Goal: Task Accomplishment & Management: Manage account settings

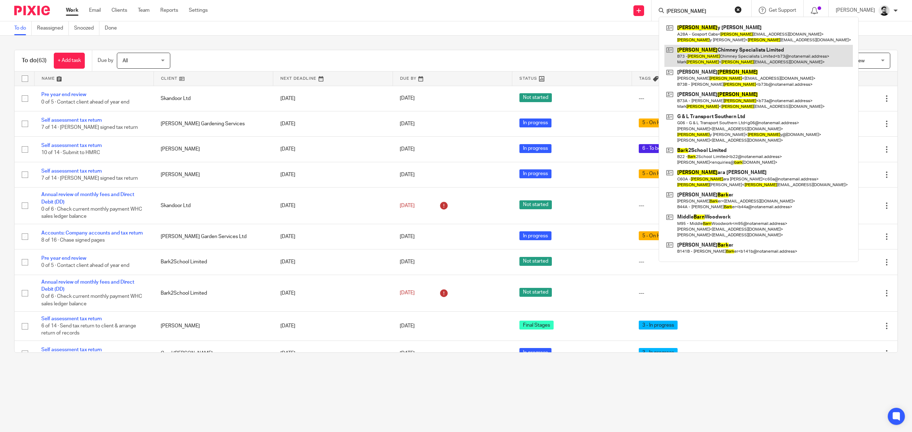
type input "barr"
click at [748, 59] on link at bounding box center [758, 56] width 188 height 22
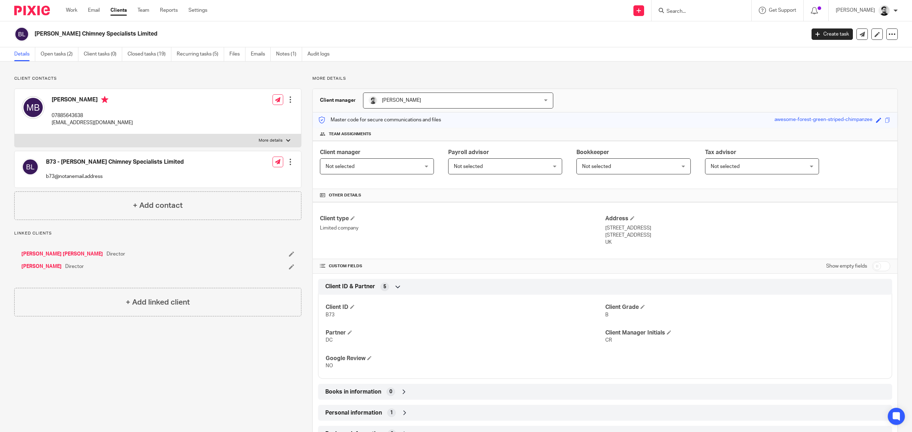
click at [695, 12] on input "Search" at bounding box center [698, 12] width 64 height 6
type input "susan ba"
click at [699, 43] on link at bounding box center [733, 33] width 139 height 22
click at [680, 11] on input "Search" at bounding box center [698, 12] width 64 height 6
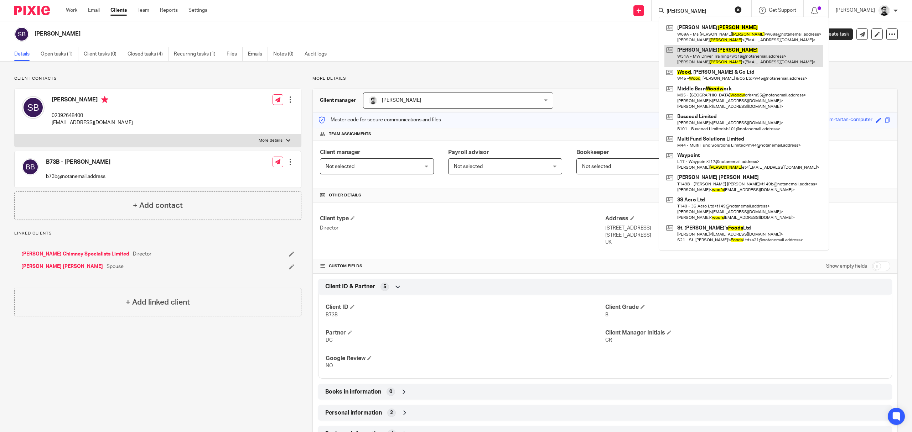
type input "woods"
click at [700, 48] on link at bounding box center [743, 56] width 159 height 22
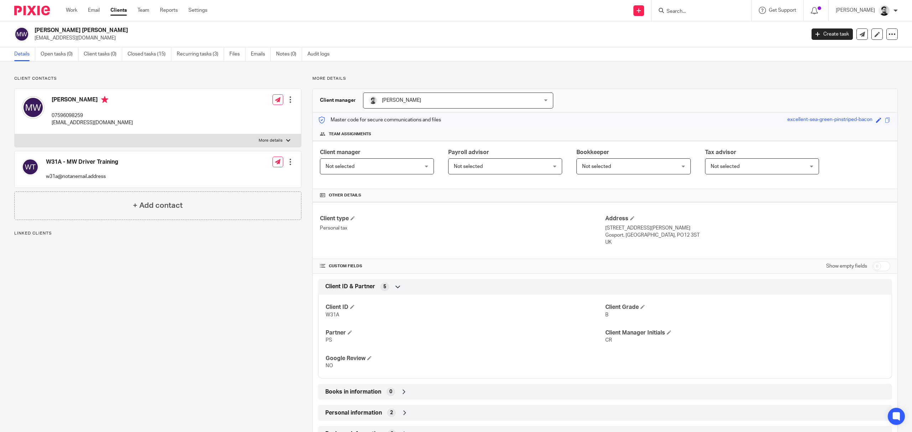
click at [667, 9] on input "Search" at bounding box center [698, 12] width 64 height 6
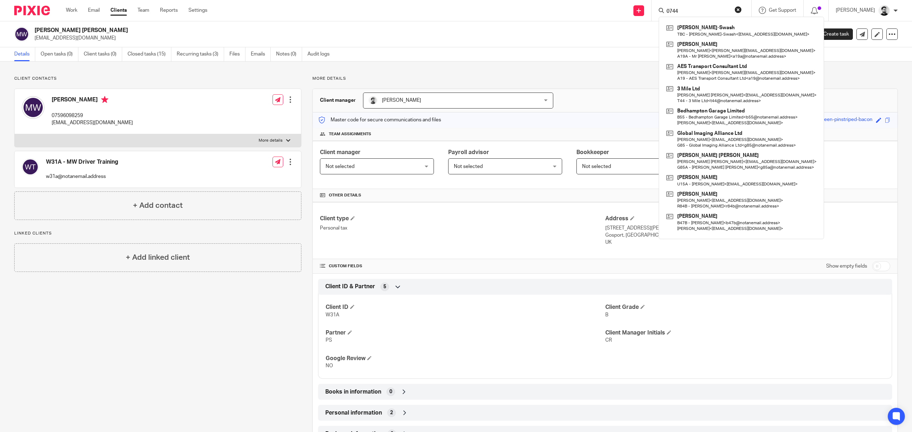
type input "0744"
click at [567, 36] on p "[EMAIL_ADDRESS][DOMAIN_NAME]" at bounding box center [418, 38] width 766 height 7
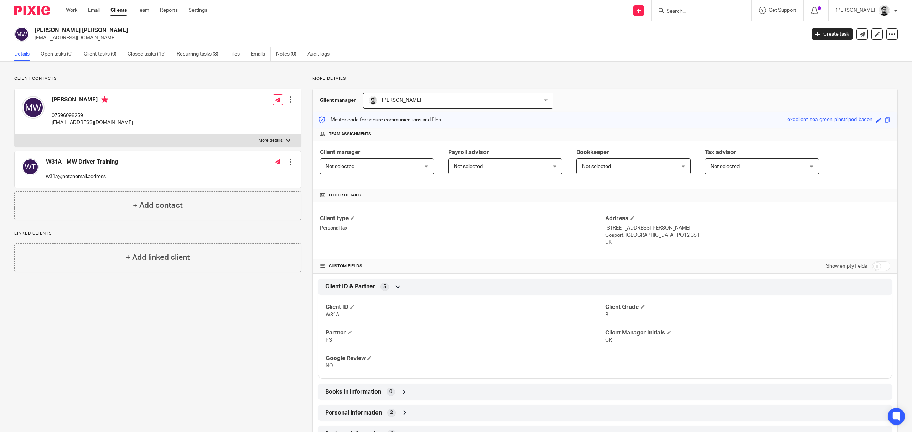
click at [671, 7] on form at bounding box center [704, 10] width 76 height 9
click at [669, 15] on input "Search" at bounding box center [698, 12] width 64 height 6
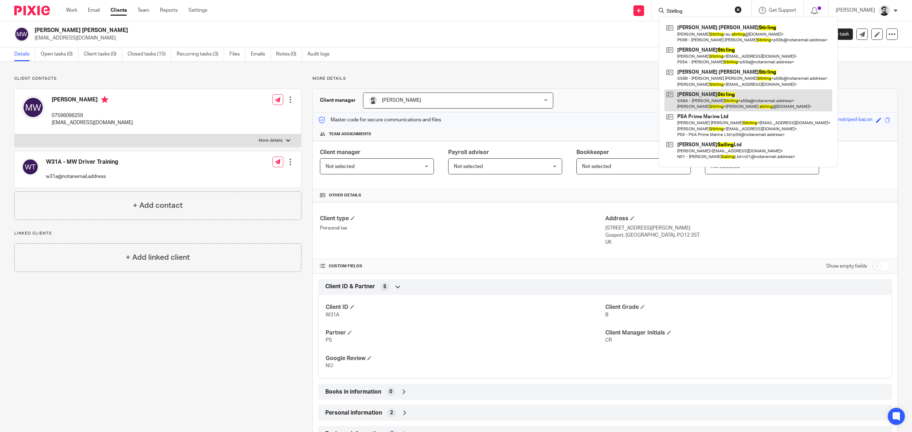
type input "Stirling"
click at [687, 96] on link at bounding box center [748, 100] width 168 height 22
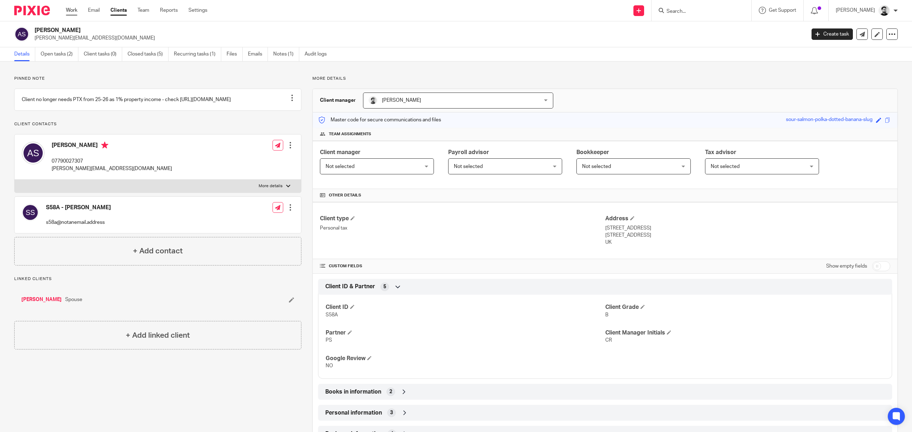
click at [68, 9] on link "Work" at bounding box center [71, 10] width 11 height 7
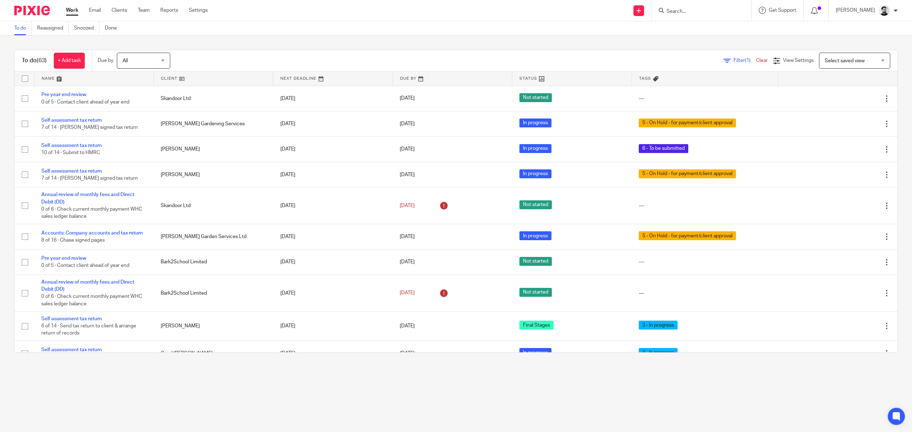
click at [688, 12] on input "Search" at bounding box center [698, 12] width 64 height 6
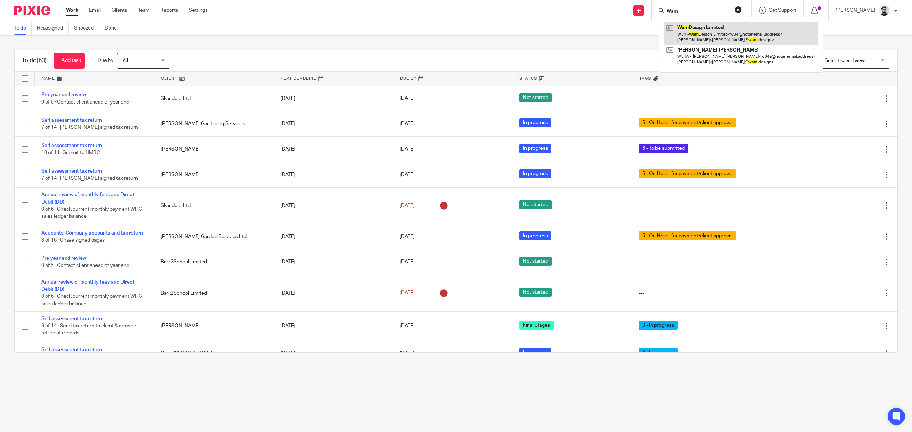
type input "Wam"
click at [723, 33] on link at bounding box center [740, 33] width 153 height 22
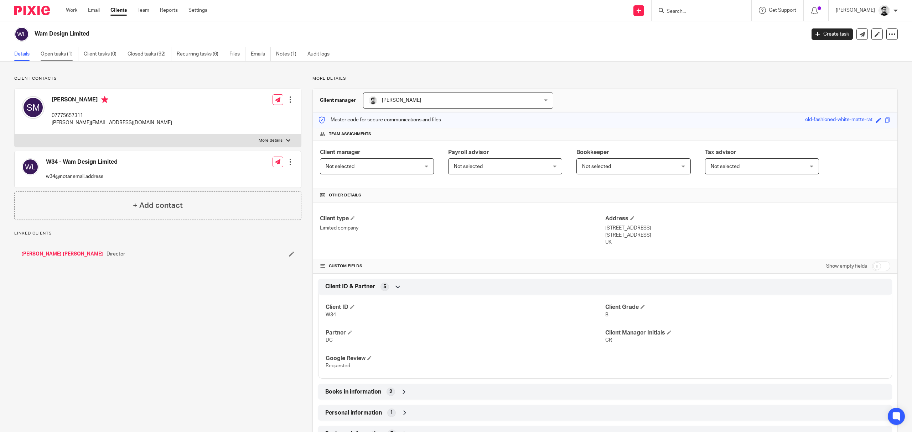
click at [60, 57] on link "Open tasks (1)" at bounding box center [60, 54] width 38 height 14
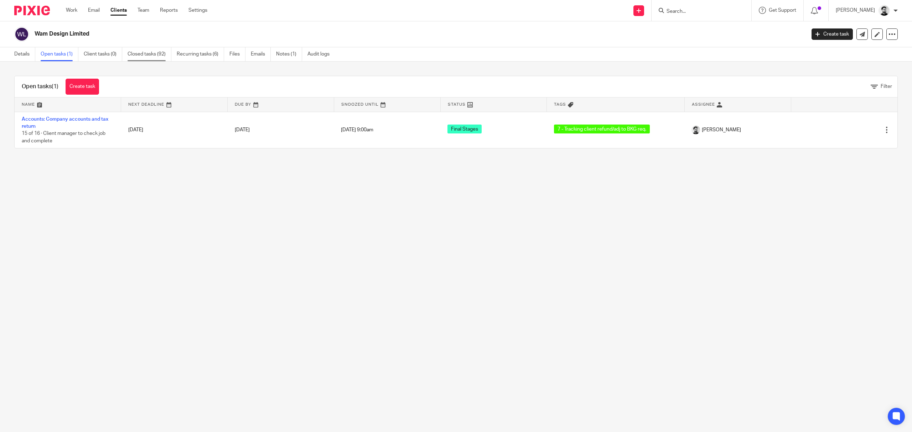
click at [160, 53] on link "Closed tasks (92)" at bounding box center [150, 54] width 44 height 14
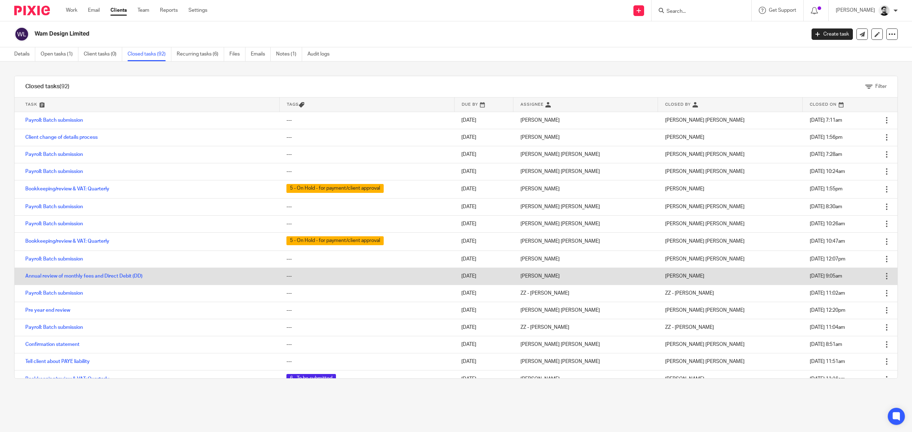
drag, startPoint x: 557, startPoint y: 261, endPoint x: 677, endPoint y: 274, distance: 120.3
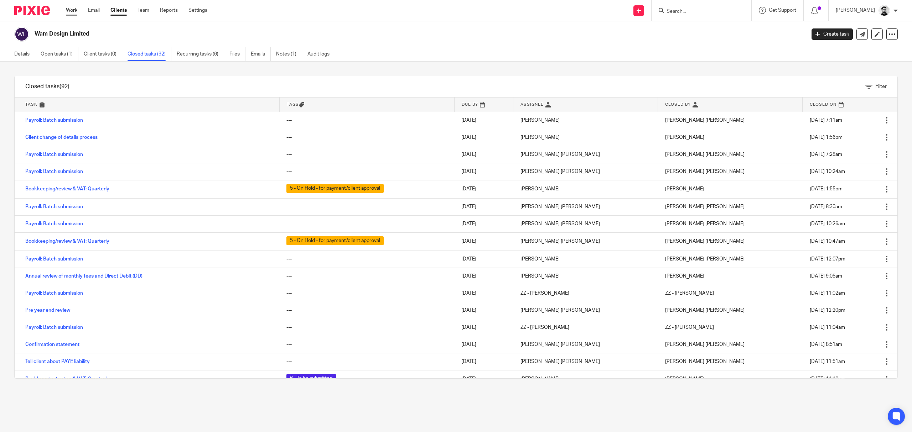
click at [68, 12] on link "Work" at bounding box center [71, 10] width 11 height 7
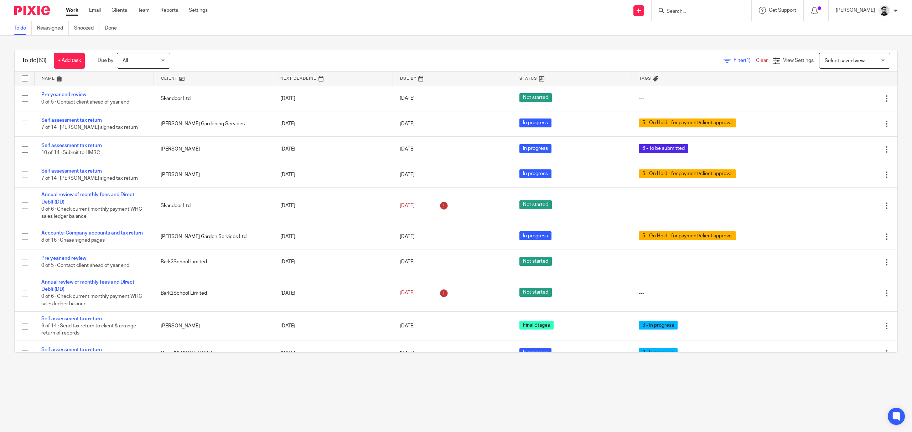
click at [666, 10] on input "Search" at bounding box center [698, 12] width 64 height 6
type input "x"
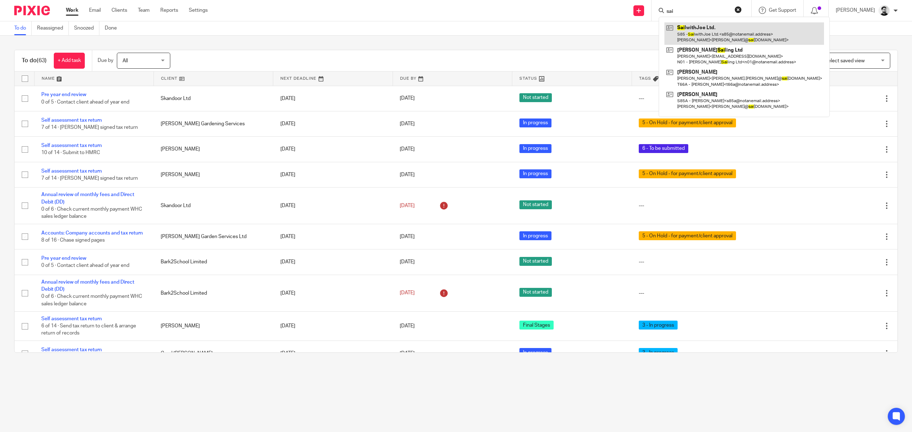
type input "sai"
click at [717, 32] on link at bounding box center [744, 33] width 160 height 22
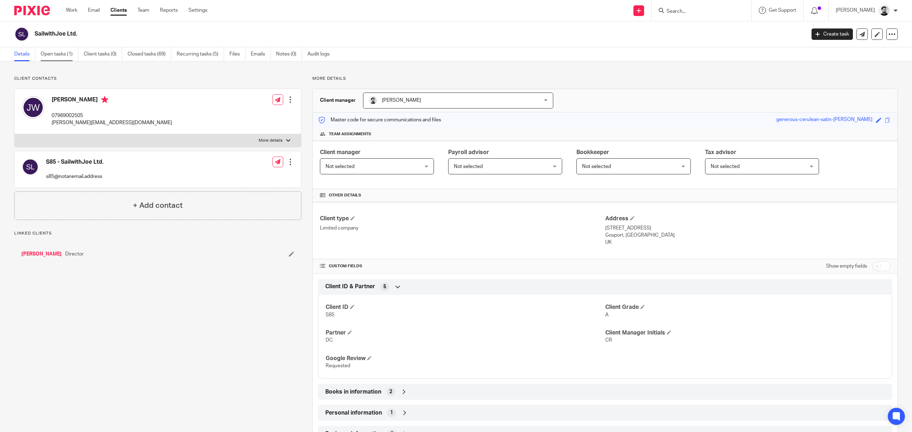
click at [49, 54] on link "Open tasks (1)" at bounding box center [60, 54] width 38 height 14
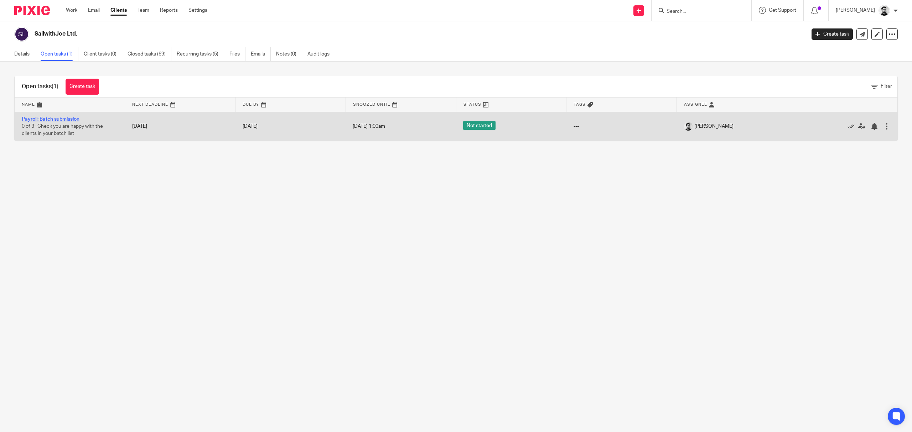
click at [48, 119] on link "Payroll: Batch submission" at bounding box center [51, 119] width 58 height 5
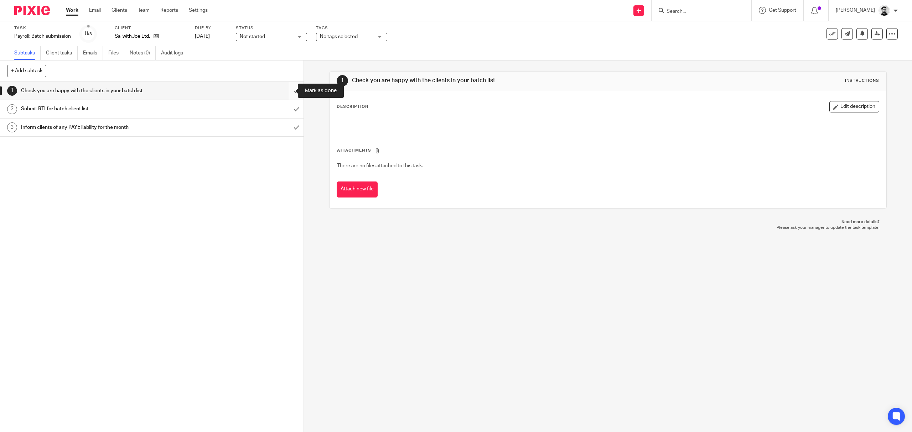
click at [287, 86] on input "submit" at bounding box center [151, 91] width 303 height 18
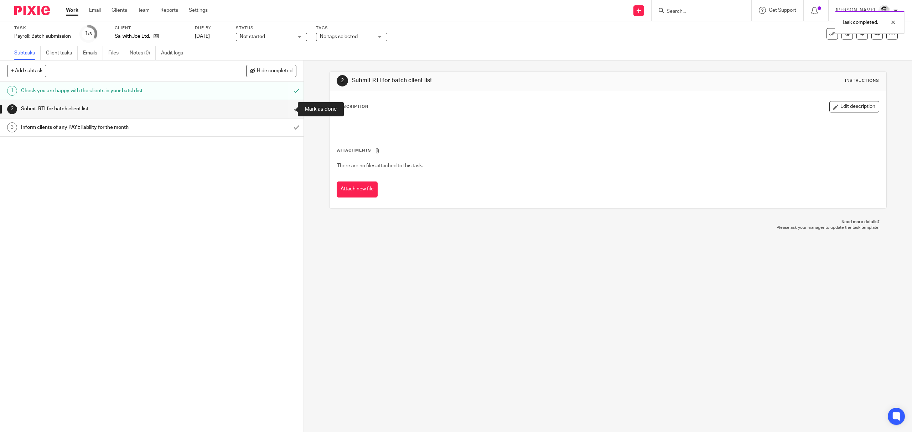
click at [287, 104] on input "submit" at bounding box center [151, 109] width 303 height 18
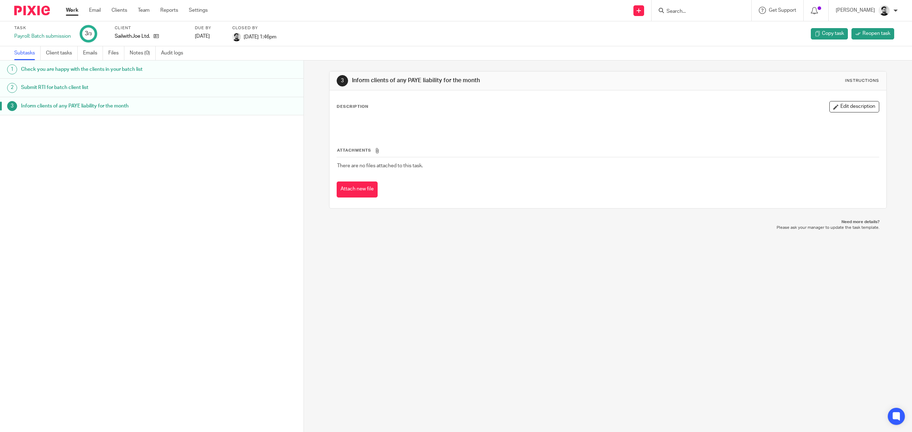
drag, startPoint x: 68, startPoint y: 12, endPoint x: 102, endPoint y: 5, distance: 34.7
click at [68, 12] on link "Work" at bounding box center [72, 10] width 12 height 7
click at [689, 16] on div at bounding box center [701, 10] width 100 height 21
click at [688, 11] on input "Search" at bounding box center [698, 12] width 64 height 6
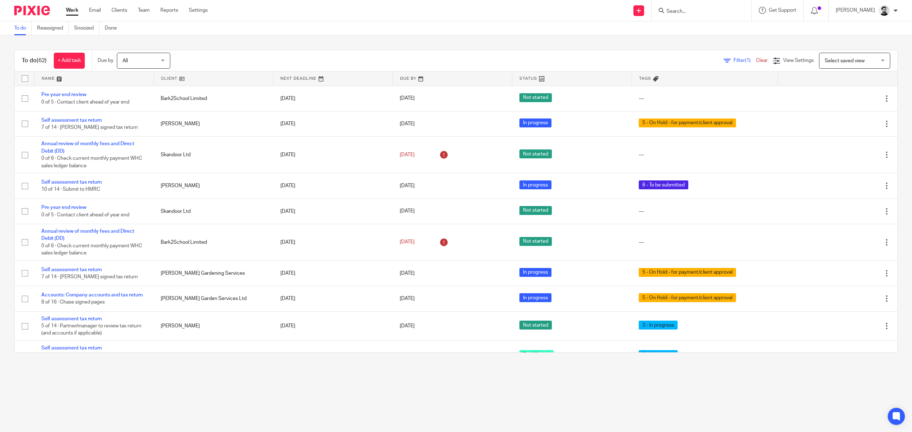
click at [688, 11] on input "Search" at bounding box center [698, 12] width 64 height 6
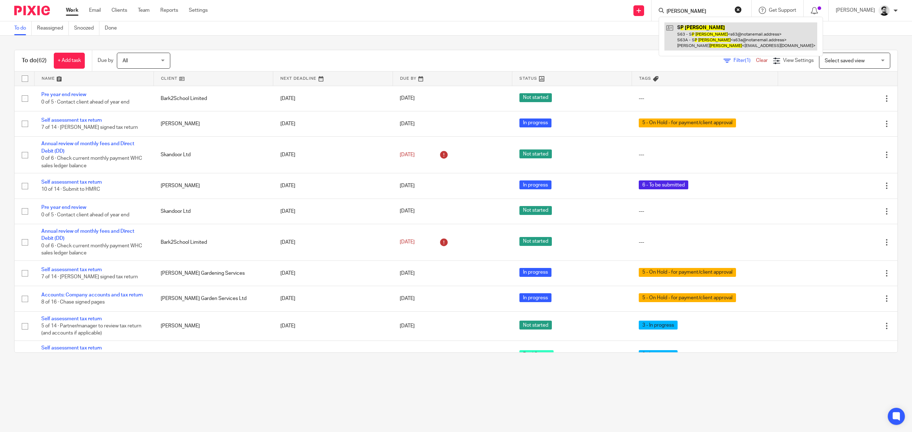
type input "s p newman"
click at [690, 35] on link at bounding box center [740, 36] width 153 height 28
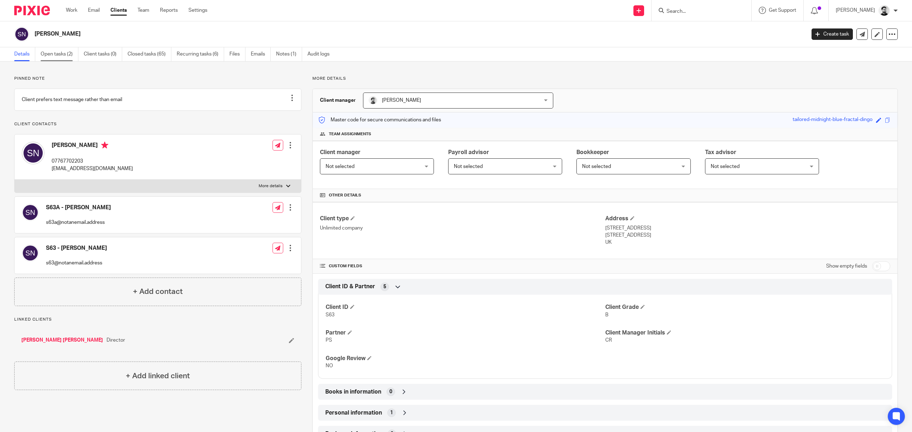
click at [63, 49] on link "Open tasks (2)" at bounding box center [60, 54] width 38 height 14
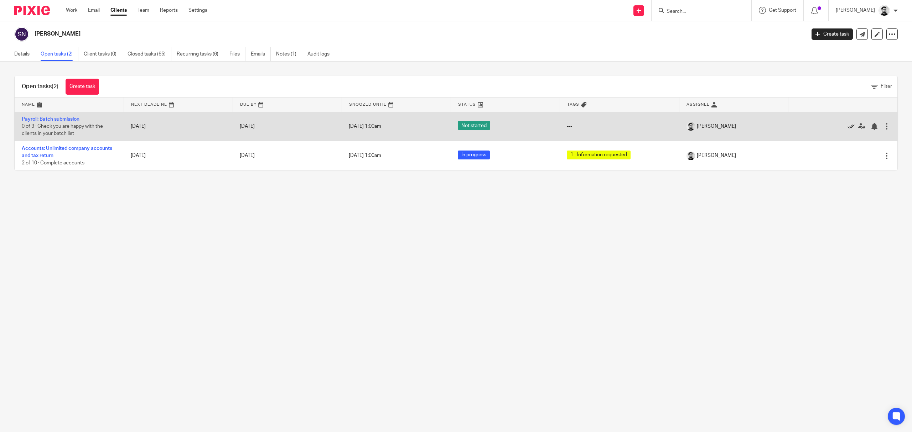
click at [847, 128] on icon at bounding box center [850, 126] width 7 height 7
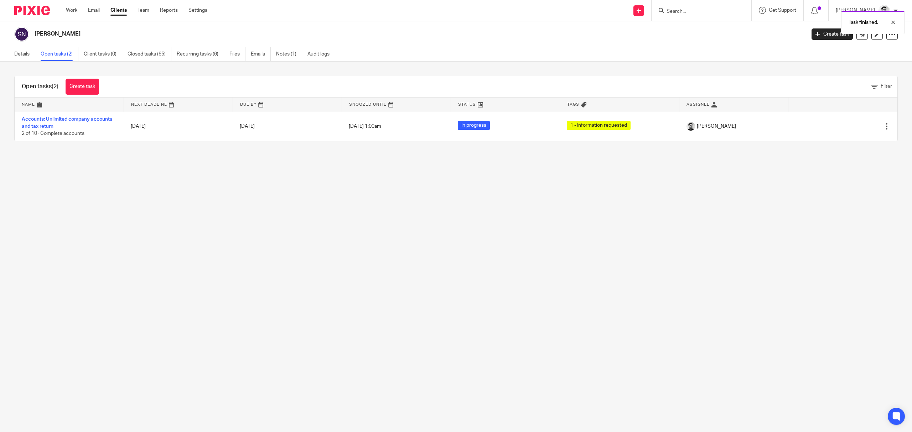
click at [699, 6] on form at bounding box center [704, 10] width 76 height 9
click at [691, 19] on div "Task finished." at bounding box center [680, 20] width 449 height 27
click at [680, 19] on div "Task finished." at bounding box center [680, 20] width 449 height 27
click at [677, 14] on div "Task finished." at bounding box center [680, 20] width 449 height 27
click at [674, 12] on div "Task finished." at bounding box center [680, 20] width 449 height 27
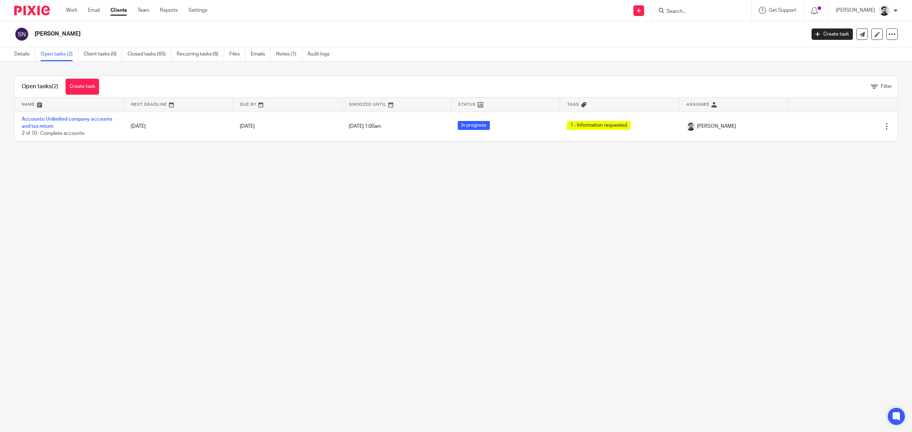
drag, startPoint x: 630, startPoint y: 216, endPoint x: 674, endPoint y: 71, distance: 151.3
click at [630, 217] on main "S P Newman Create task Update from Companies House Export data Merge Archive cl…" at bounding box center [456, 216] width 912 height 432
click at [683, 11] on input "Search" at bounding box center [698, 12] width 64 height 6
click at [684, 11] on input "Search" at bounding box center [698, 12] width 64 height 6
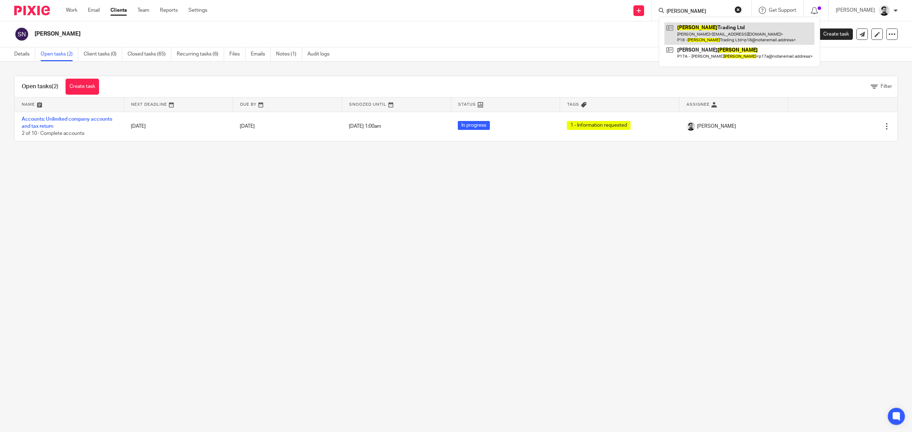
type input "parnell"
click at [720, 37] on link at bounding box center [739, 33] width 150 height 22
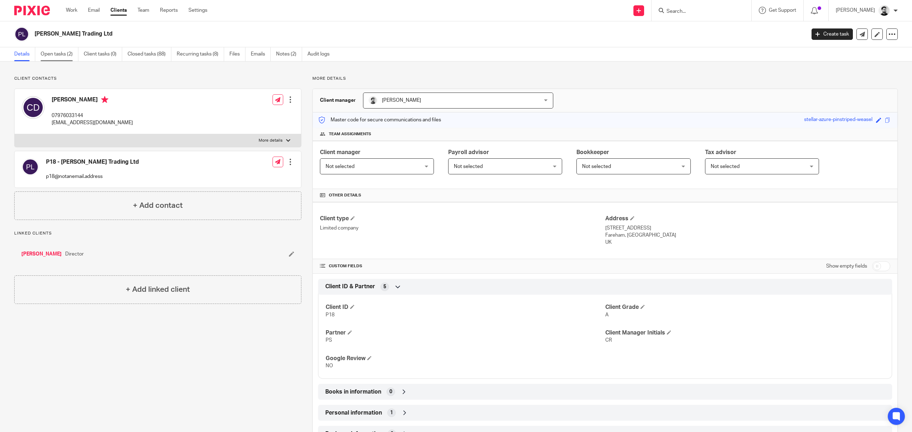
click at [52, 56] on link "Open tasks (2)" at bounding box center [60, 54] width 38 height 14
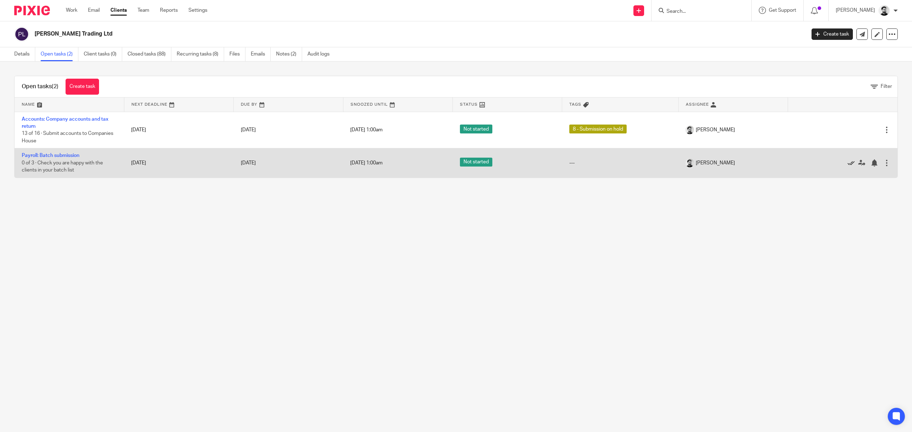
click at [847, 164] on icon at bounding box center [850, 163] width 7 height 7
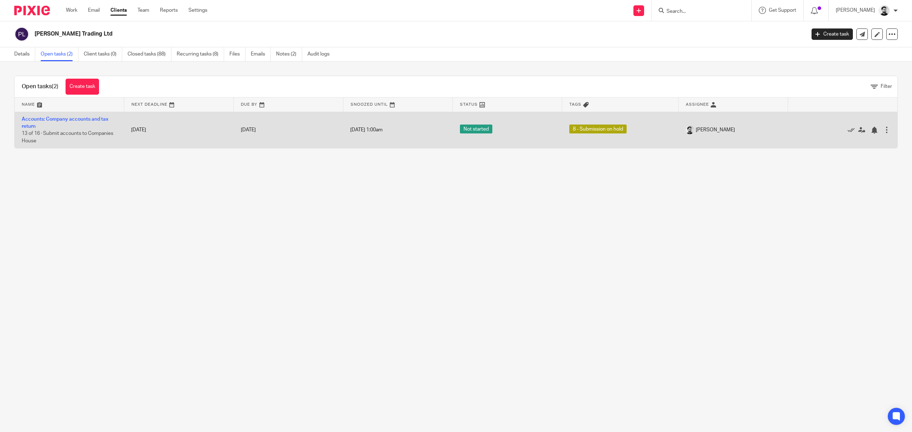
click at [344, 128] on td "1 Jan 1970 1:00am" at bounding box center [397, 130] width 109 height 36
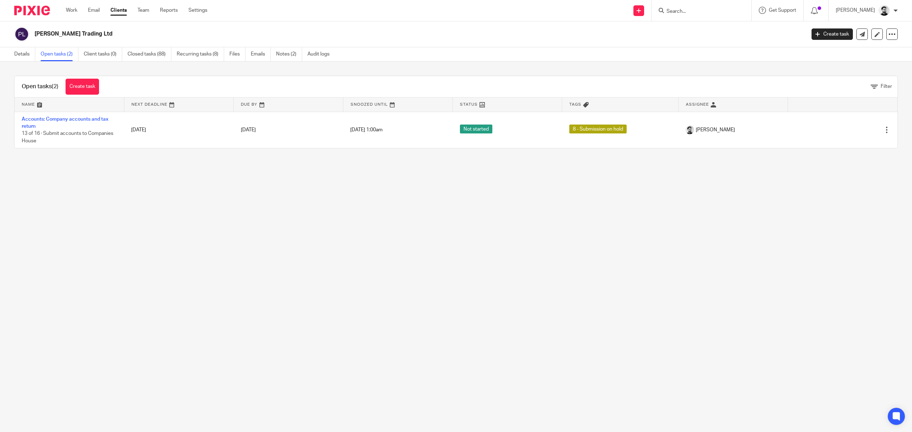
click at [685, 12] on input "Search" at bounding box center [698, 12] width 64 height 6
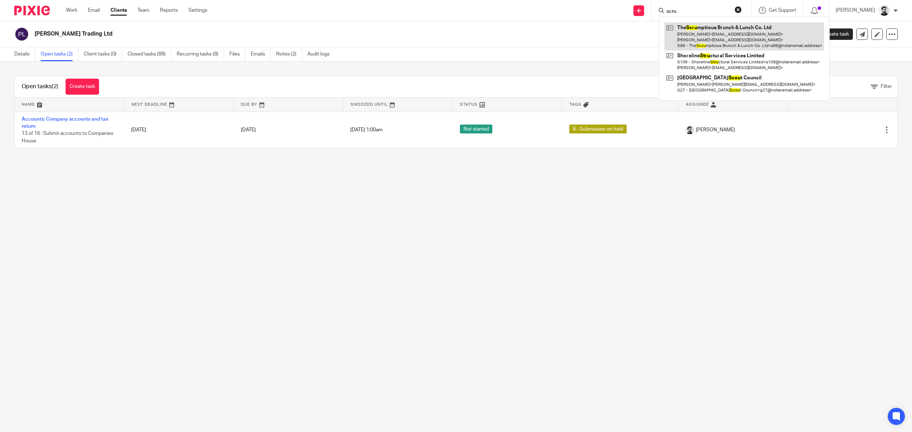
type input "scru"
click at [716, 36] on link at bounding box center [744, 36] width 160 height 28
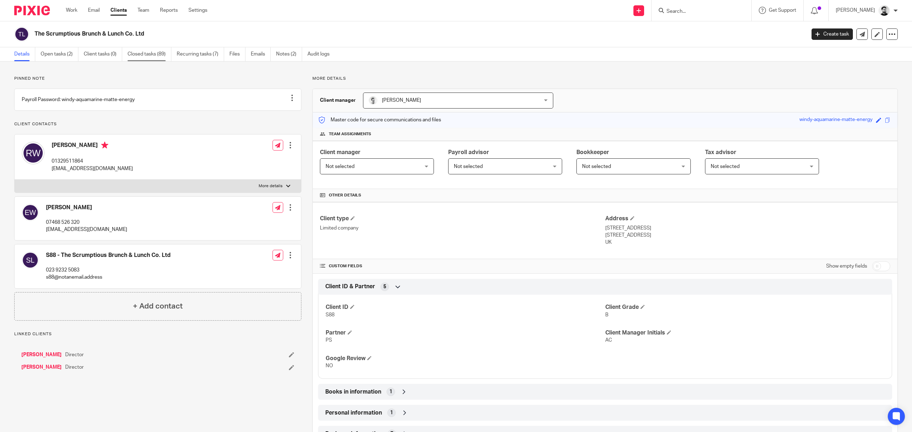
click at [151, 54] on link "Closed tasks (89)" at bounding box center [150, 54] width 44 height 14
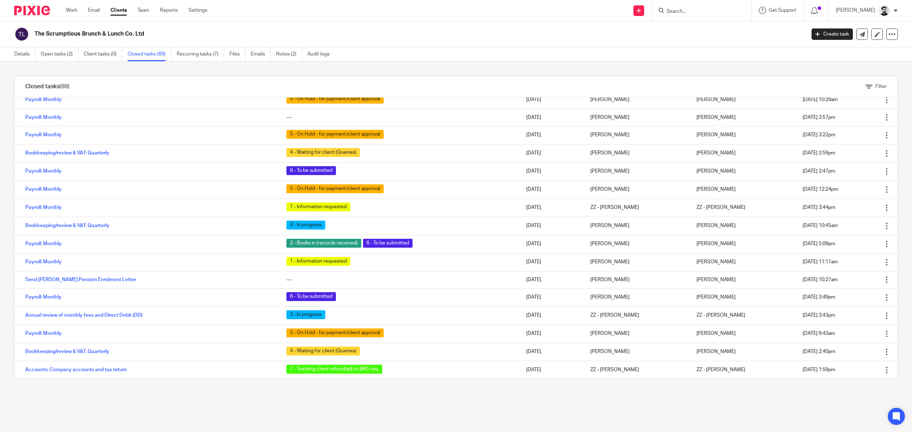
scroll to position [285, 0]
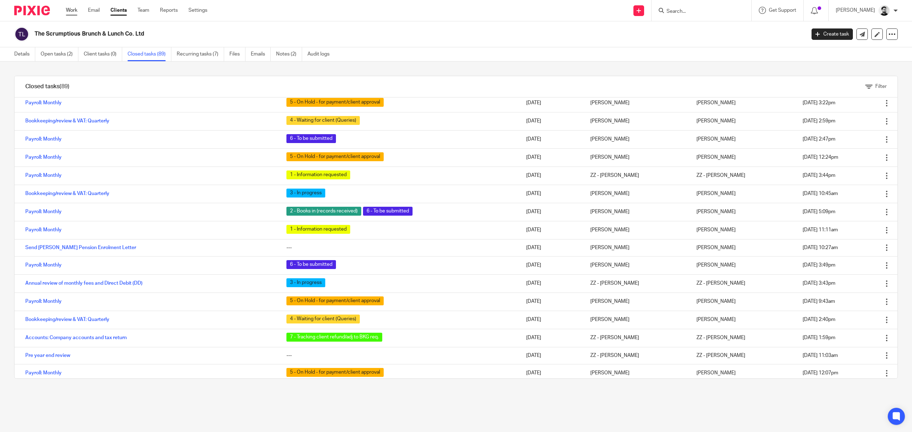
click at [66, 10] on link "Work" at bounding box center [71, 10] width 11 height 7
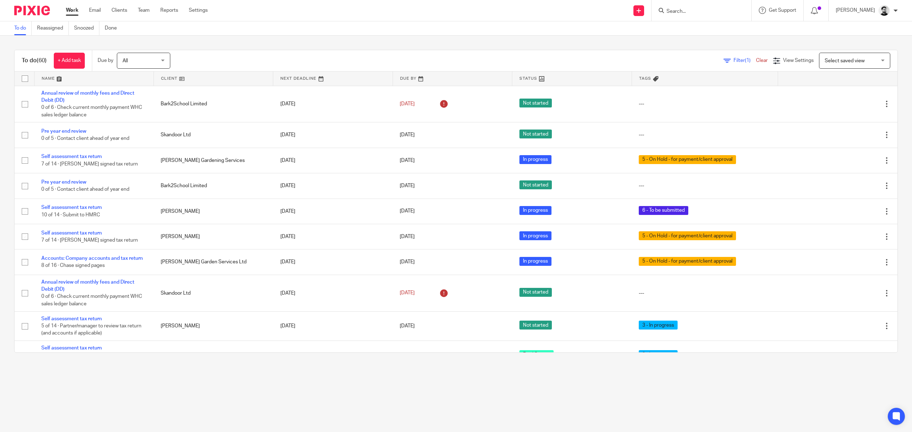
click at [679, 9] on input "Search" at bounding box center [698, 12] width 64 height 6
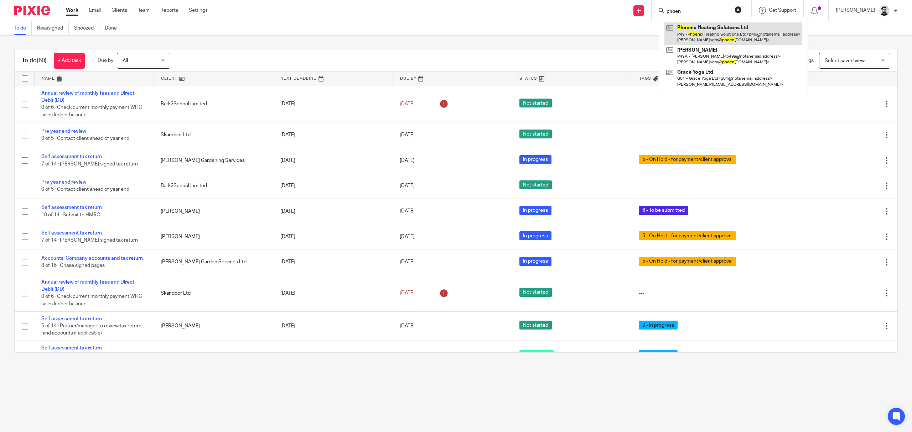
type input "phoen"
click at [697, 27] on link at bounding box center [733, 33] width 138 height 22
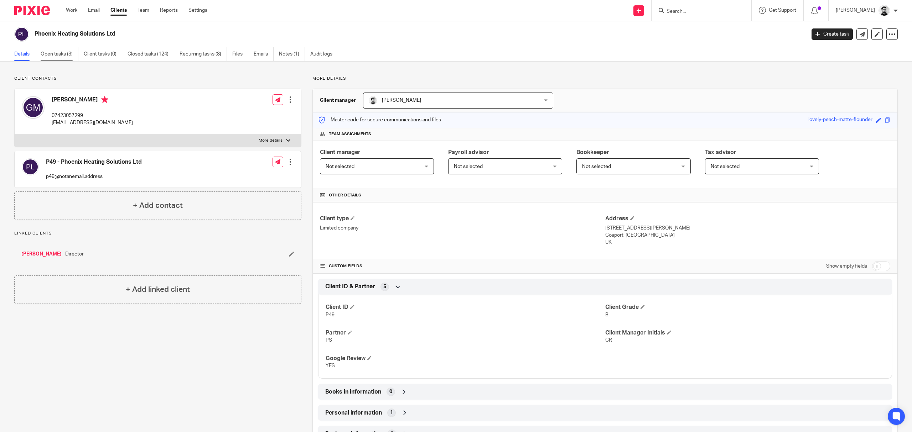
click at [43, 54] on link "Open tasks (3)" at bounding box center [60, 54] width 38 height 14
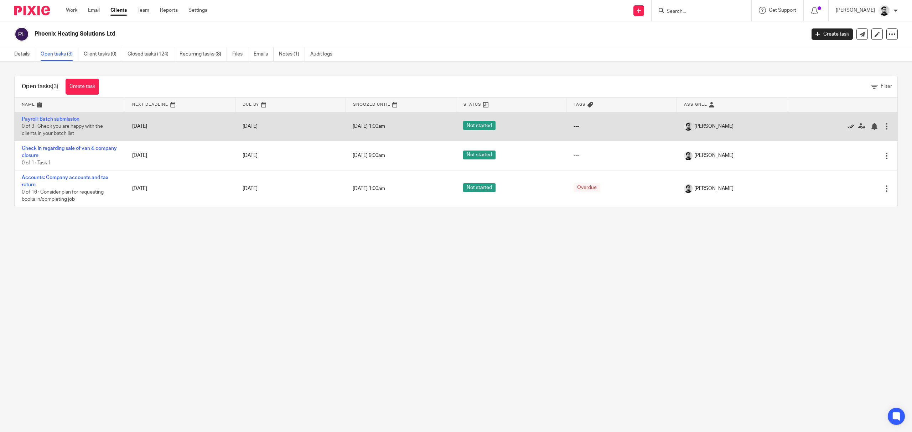
click at [847, 126] on icon at bounding box center [850, 126] width 7 height 7
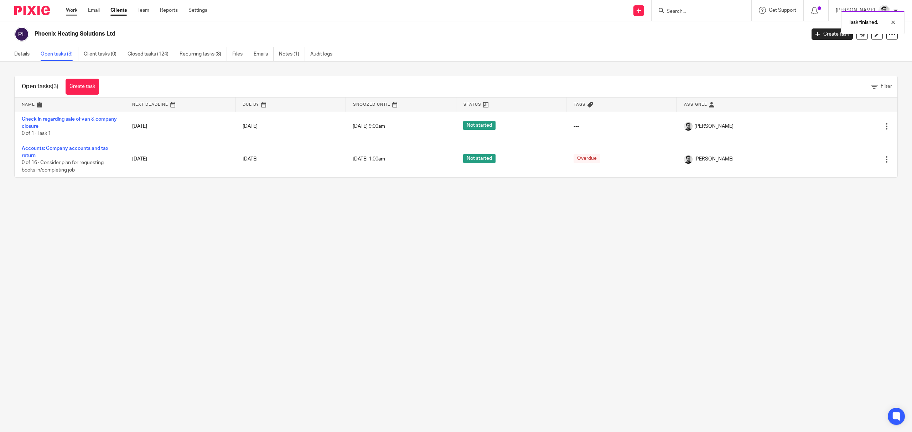
click at [71, 10] on link "Work" at bounding box center [71, 10] width 11 height 7
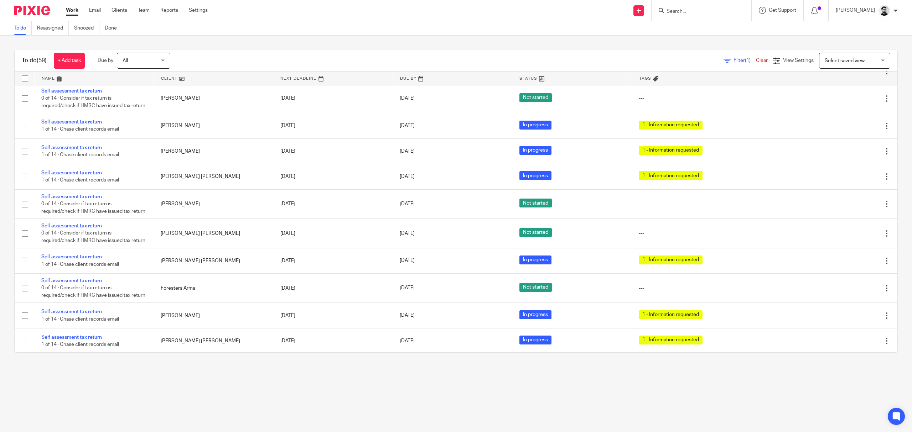
scroll to position [855, 0]
